Goal: Transaction & Acquisition: Book appointment/travel/reservation

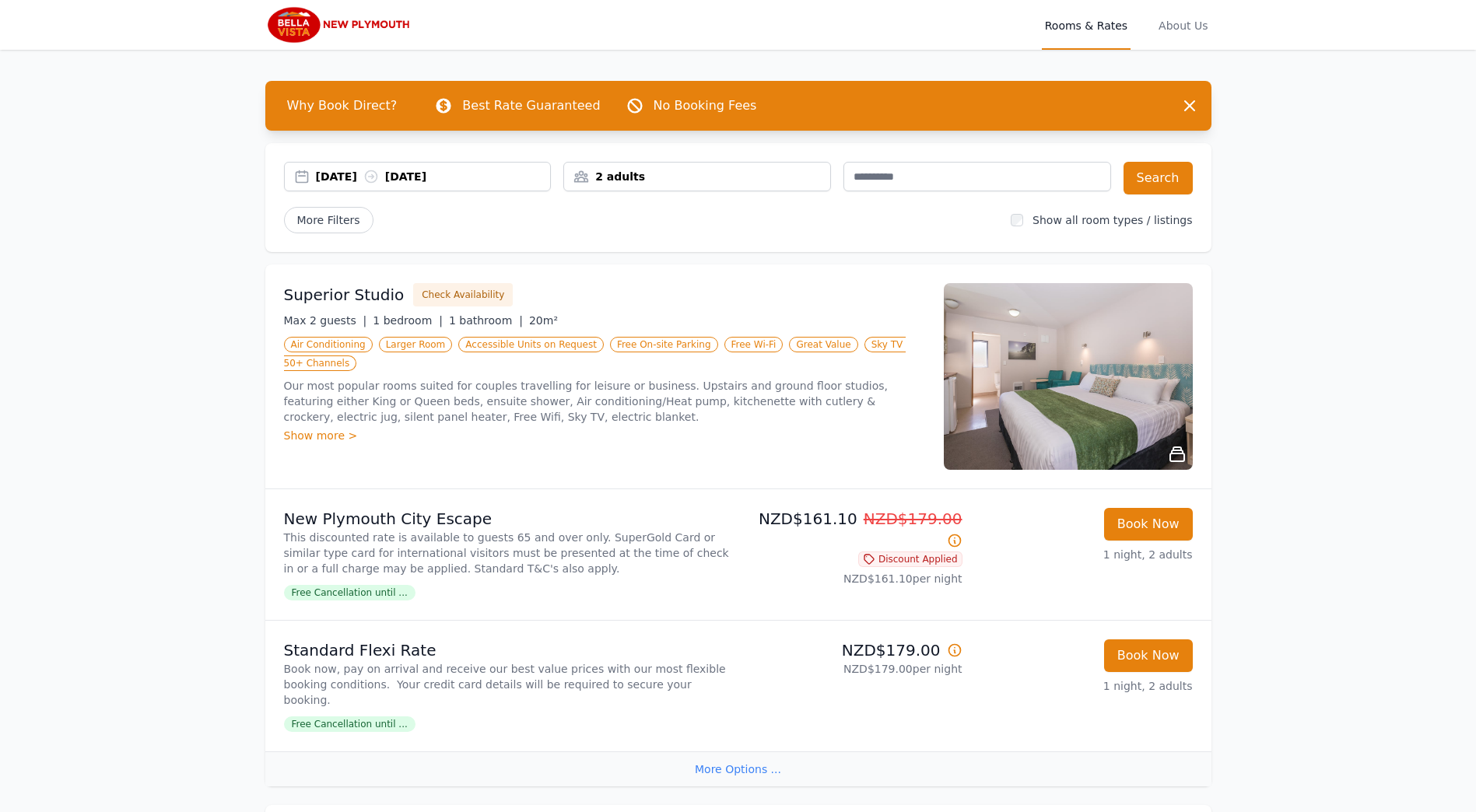
drag, startPoint x: 291, startPoint y: 318, endPoint x: 344, endPoint y: 318, distance: 53.0
click at [344, 318] on span "Max 2 guests |" at bounding box center [325, 320] width 83 height 13
drag, startPoint x: 344, startPoint y: 318, endPoint x: 350, endPoint y: 324, distance: 8.5
click at [344, 320] on span "Max 2 guests |" at bounding box center [325, 320] width 83 height 13
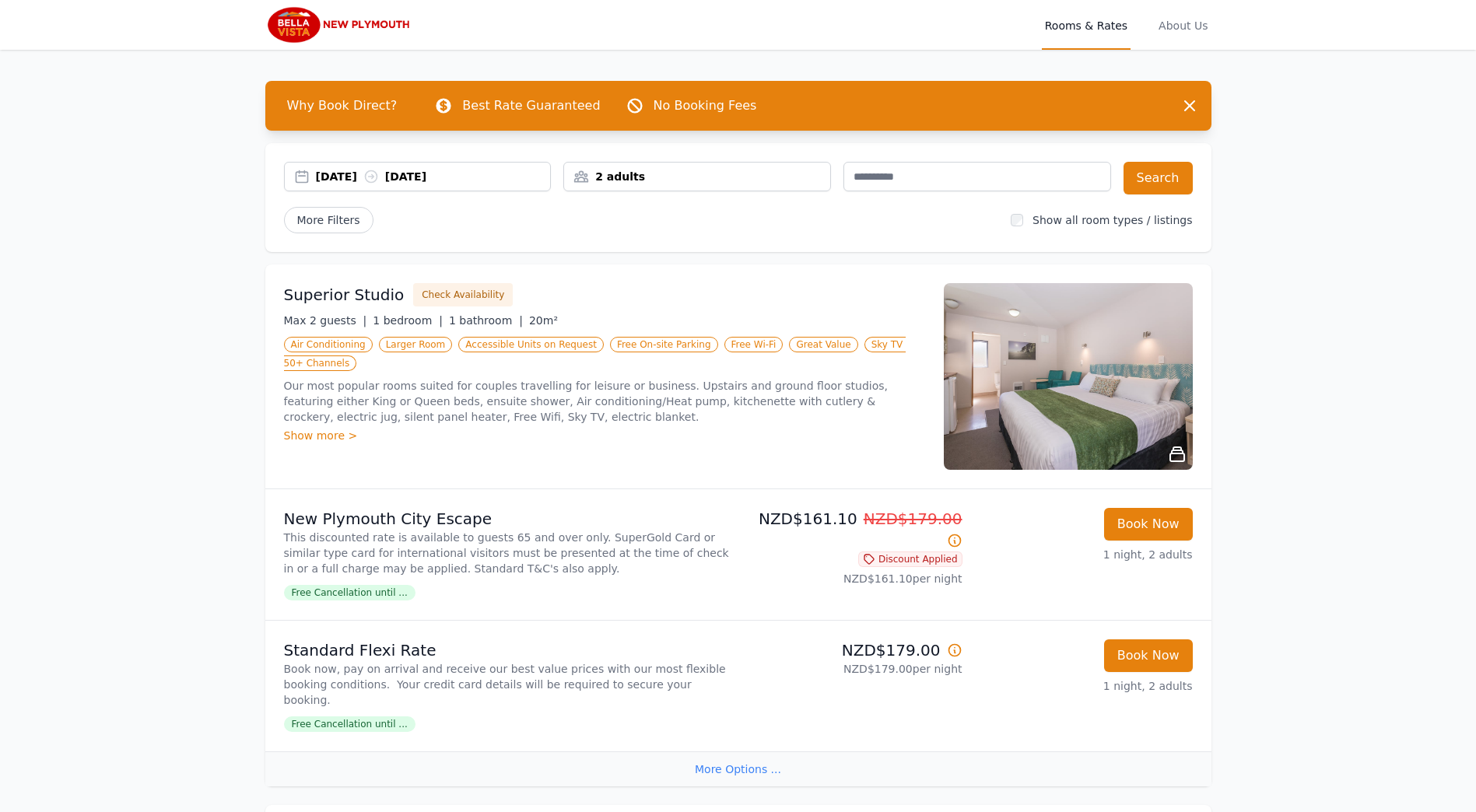
click at [449, 319] on span "1 bathroom |" at bounding box center [485, 320] width 74 height 13
drag, startPoint x: 445, startPoint y: 319, endPoint x: 136, endPoint y: 428, distance: 327.7
click at [1078, 359] on img at bounding box center [1068, 376] width 249 height 187
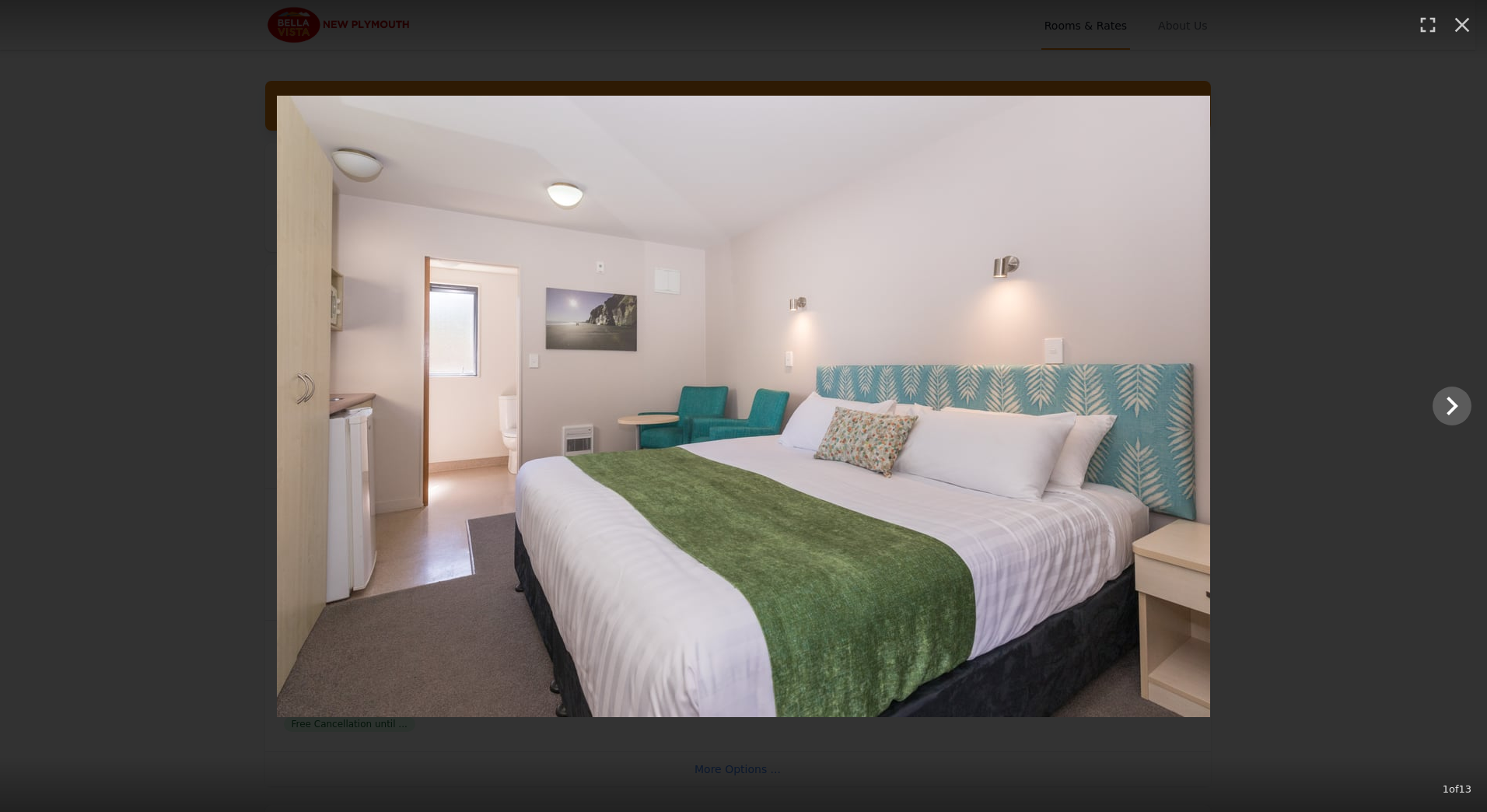
click at [1338, 312] on div at bounding box center [743, 406] width 1487 height 621
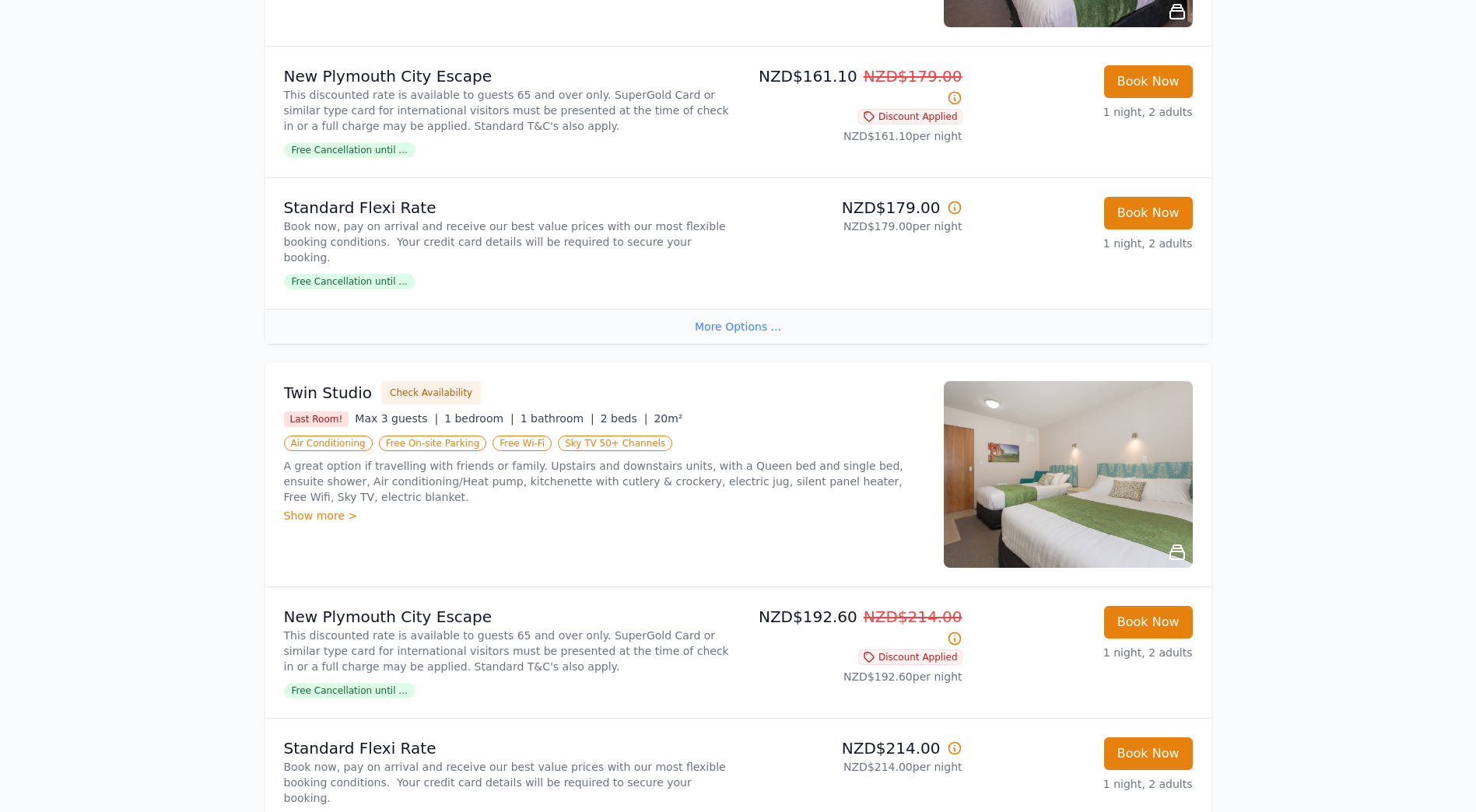
scroll to position [466, 0]
